Goal: Task Accomplishment & Management: Complete application form

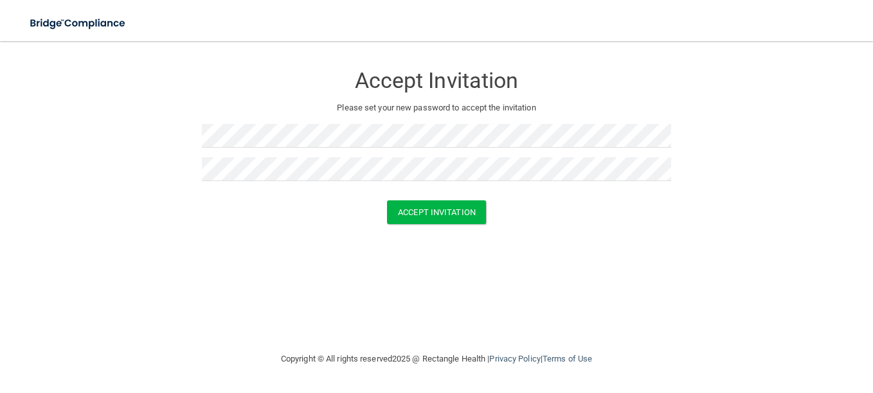
click at [569, 258] on div "Accept Invitation Please set your new password to accept the invitation Accept …" at bounding box center [437, 196] width 822 height 285
click at [451, 213] on button "Accept Invitation" at bounding box center [436, 213] width 99 height 24
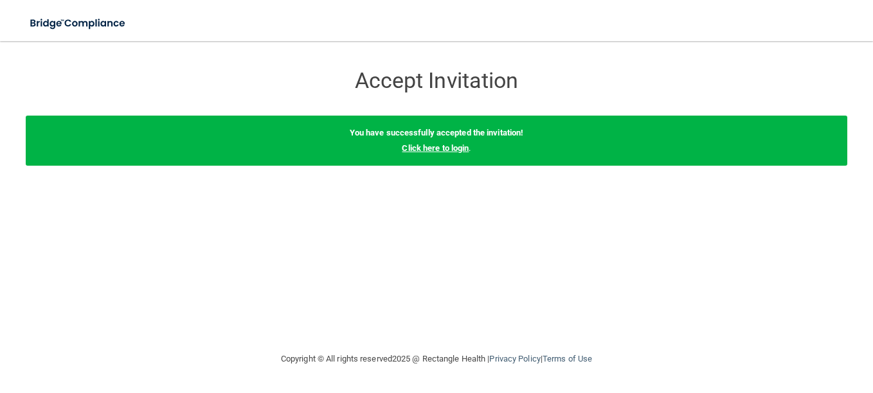
click at [435, 150] on link "Click here to login" at bounding box center [435, 148] width 67 height 10
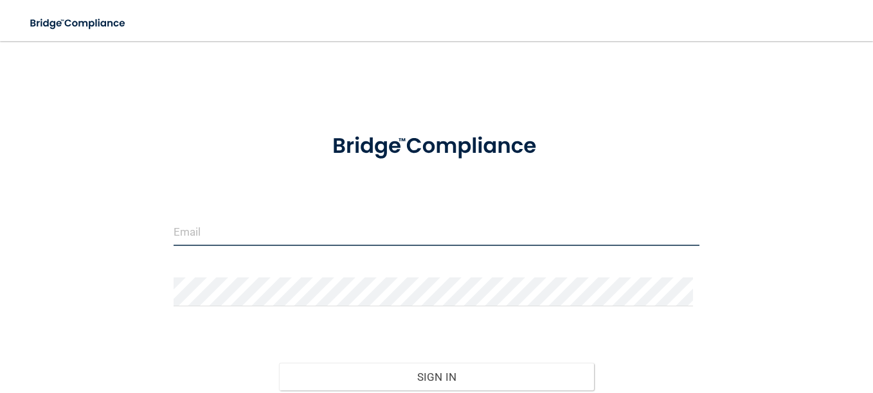
type input "achappa@kidsensetherapygroup.com"
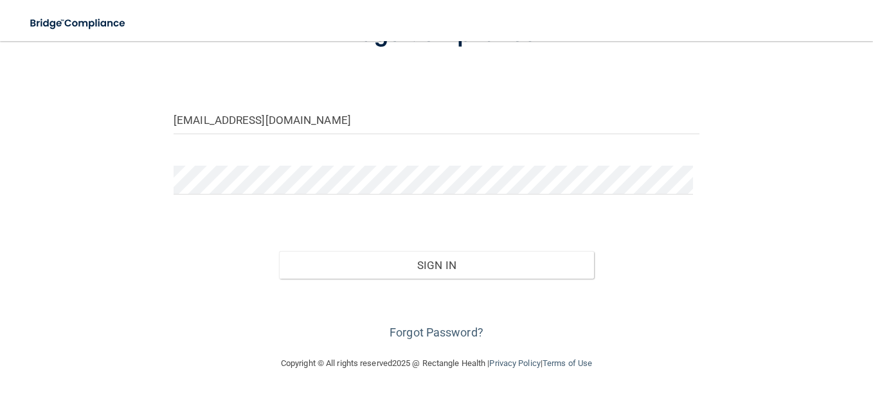
scroll to position [113, 0]
click at [212, 118] on input "achappa@kidsensetherapygroup.com" at bounding box center [437, 119] width 526 height 29
drag, startPoint x: 212, startPoint y: 120, endPoint x: 170, endPoint y: 111, distance: 42.8
click at [170, 111] on div "achappa@kidsensetherapygroup.com" at bounding box center [436, 124] width 545 height 39
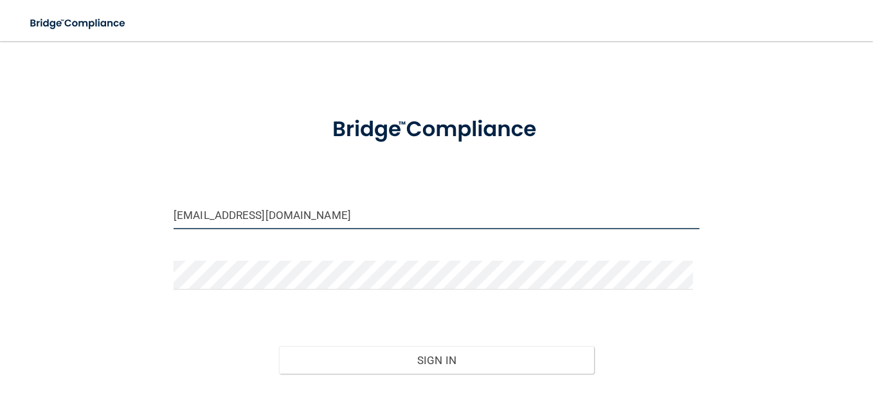
scroll to position [0, 0]
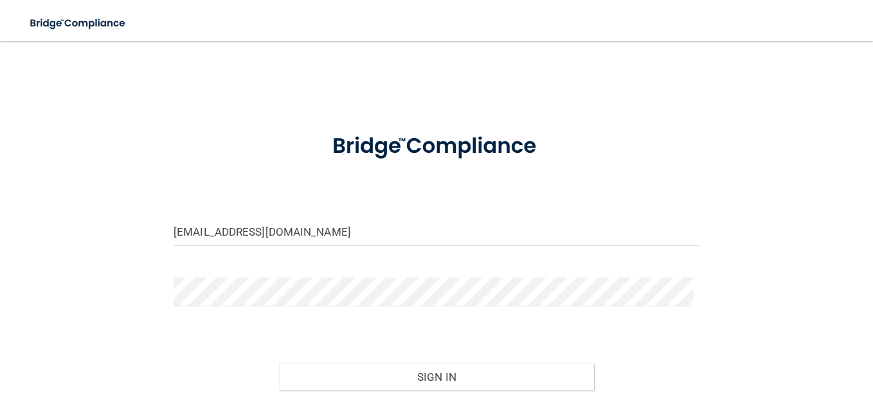
click at [356, 84] on div "achappa@kidsensetherapygroup.com Invalid email/password. You don't have permiss…" at bounding box center [437, 254] width 822 height 401
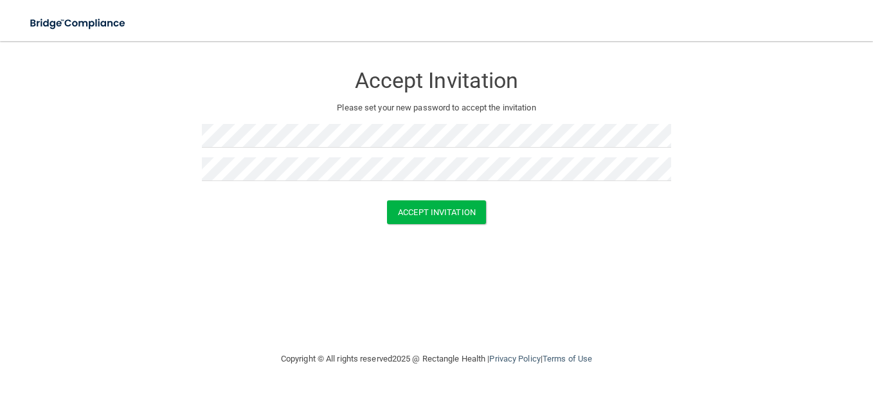
click at [509, 248] on div "Accept Invitation Please set your new password to accept the invitation Accept …" at bounding box center [437, 196] width 822 height 285
click at [435, 213] on button "Accept Invitation" at bounding box center [436, 213] width 99 height 24
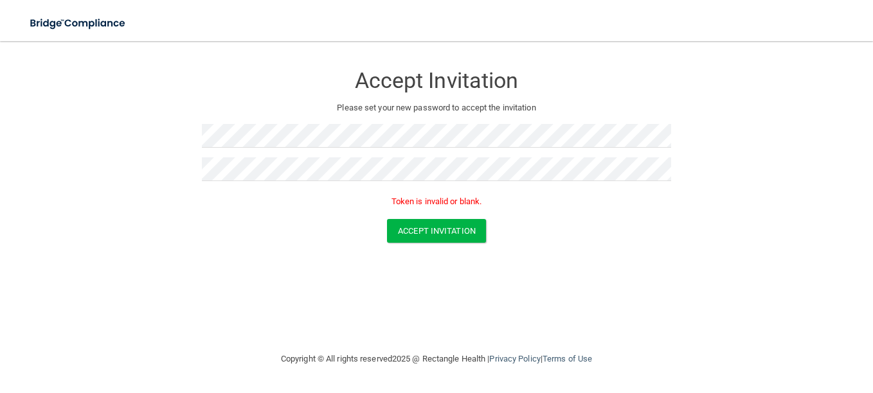
click at [607, 232] on div "Accept Invitation" at bounding box center [436, 231] width 841 height 24
